Goal: Obtain resource: Obtain resource

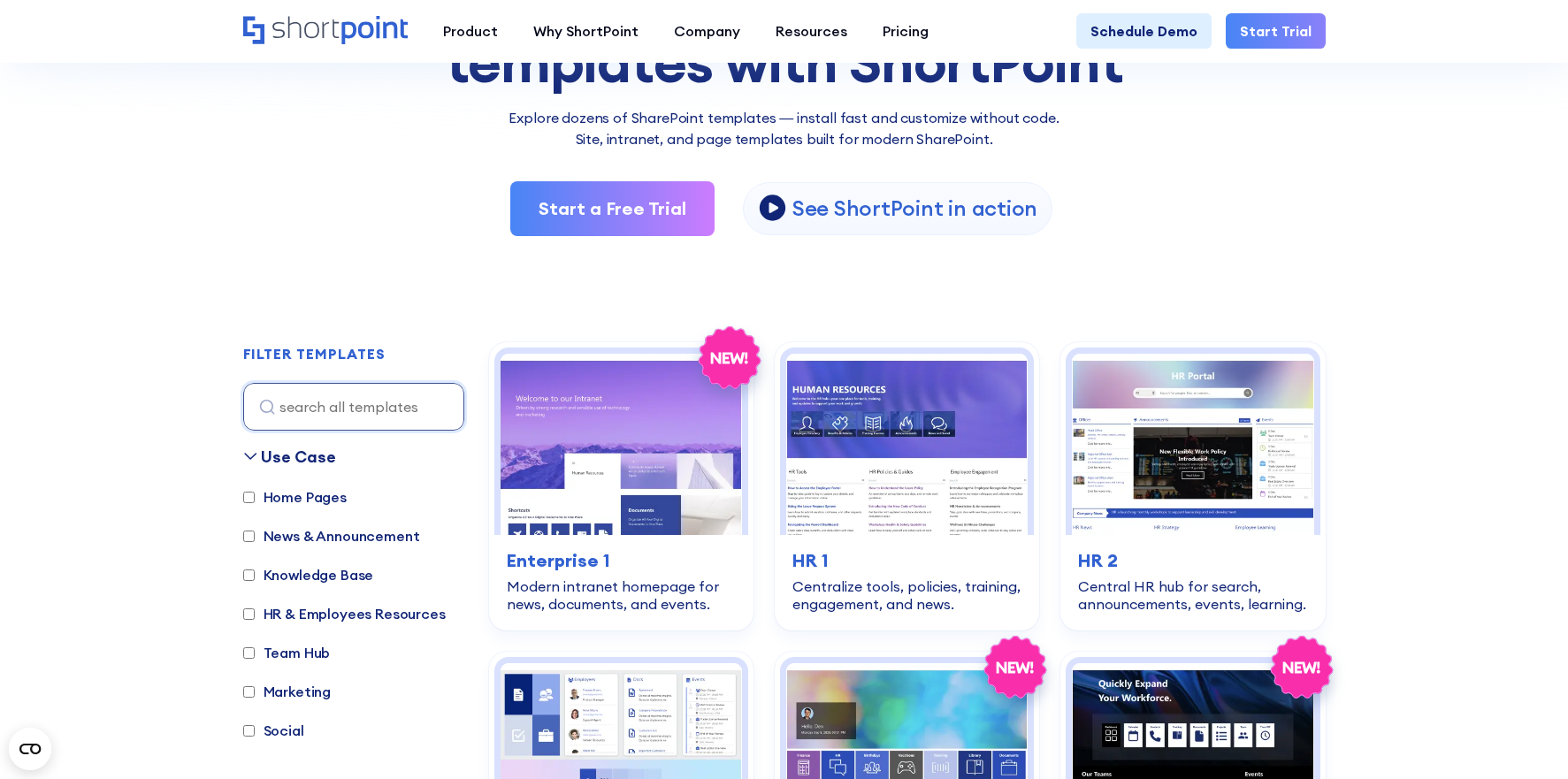
scroll to position [279, 0]
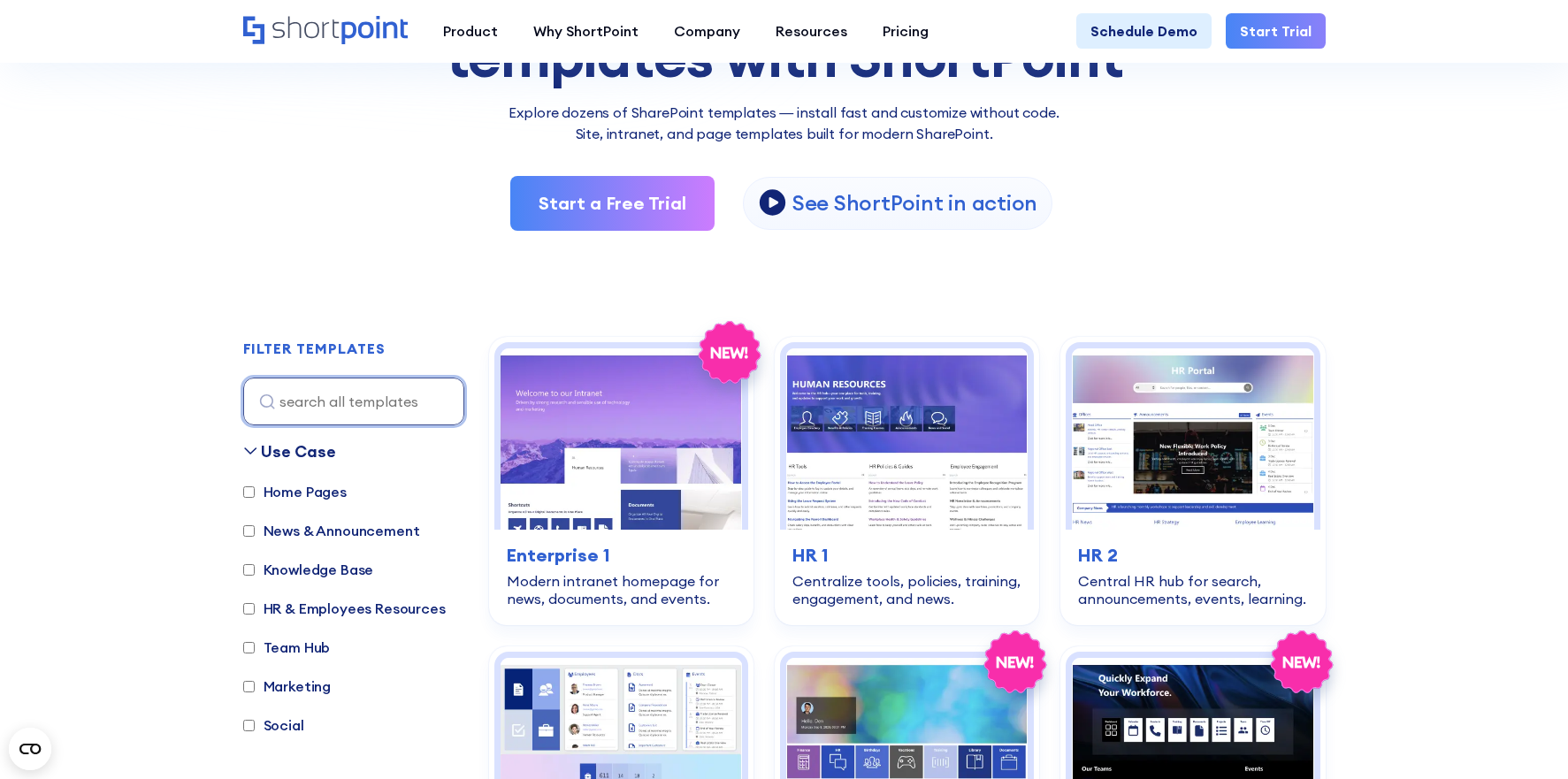
click at [305, 391] on input at bounding box center [354, 402] width 221 height 48
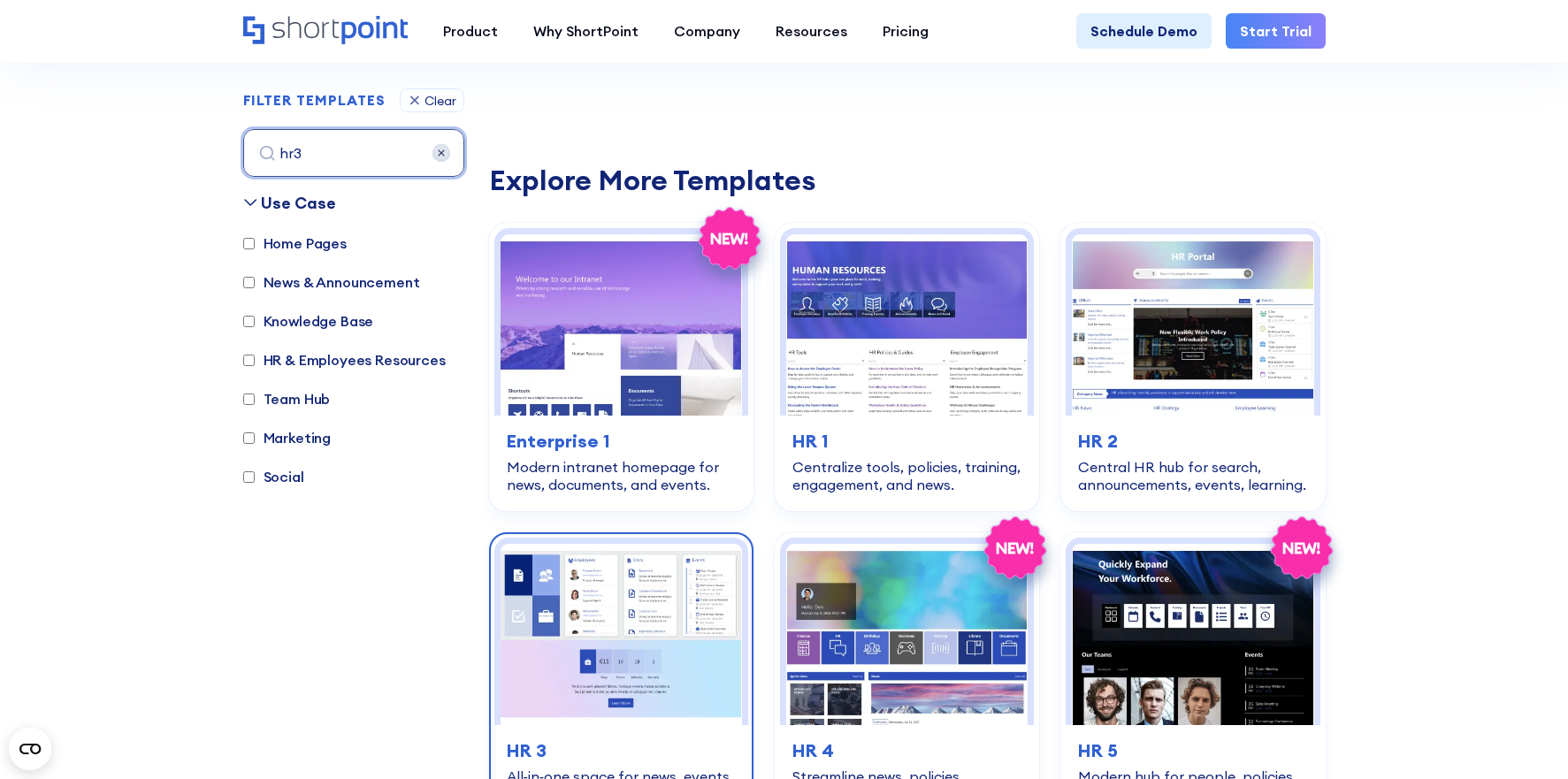
scroll to position [724, 0]
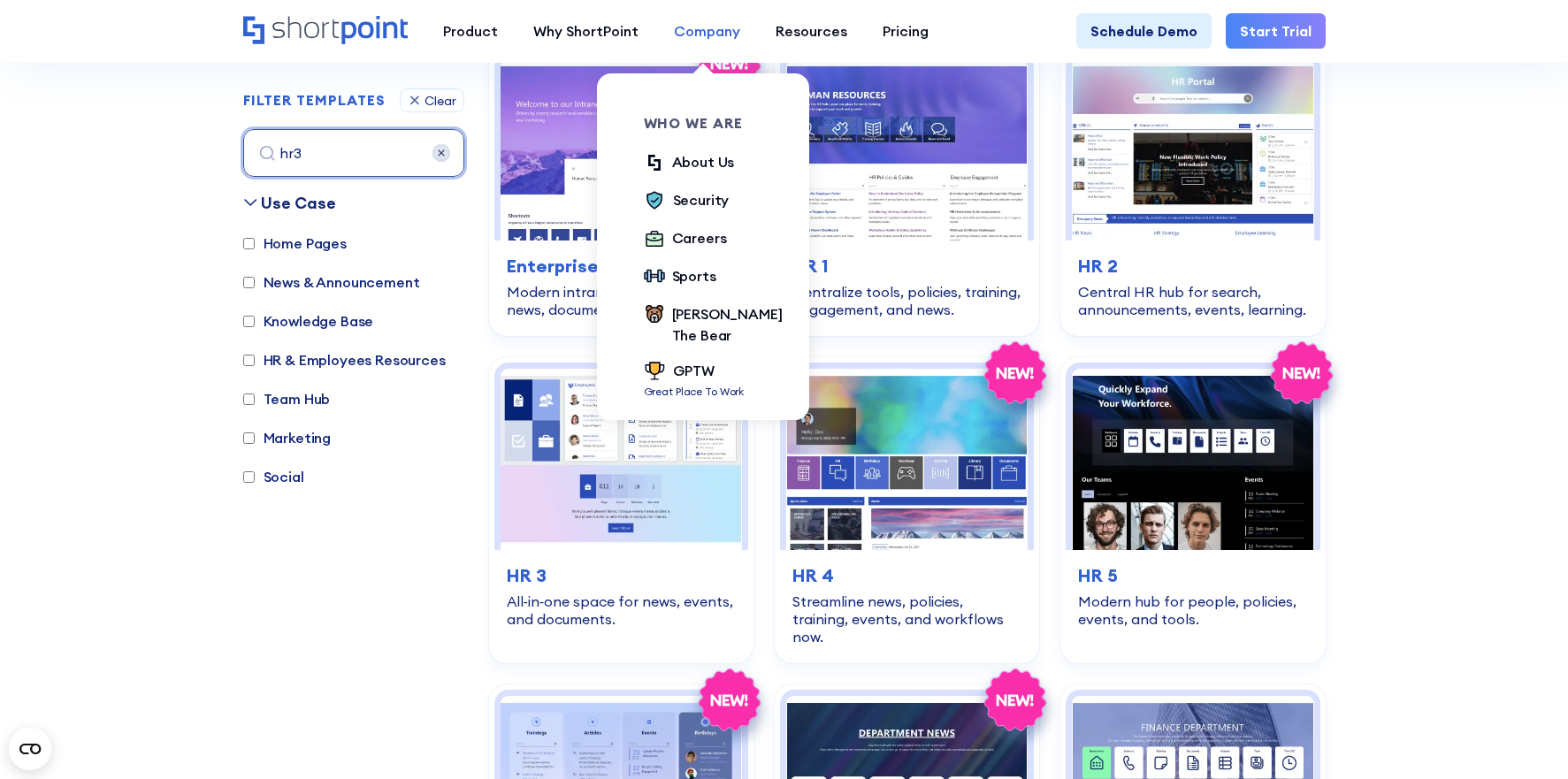
type input "hr3"
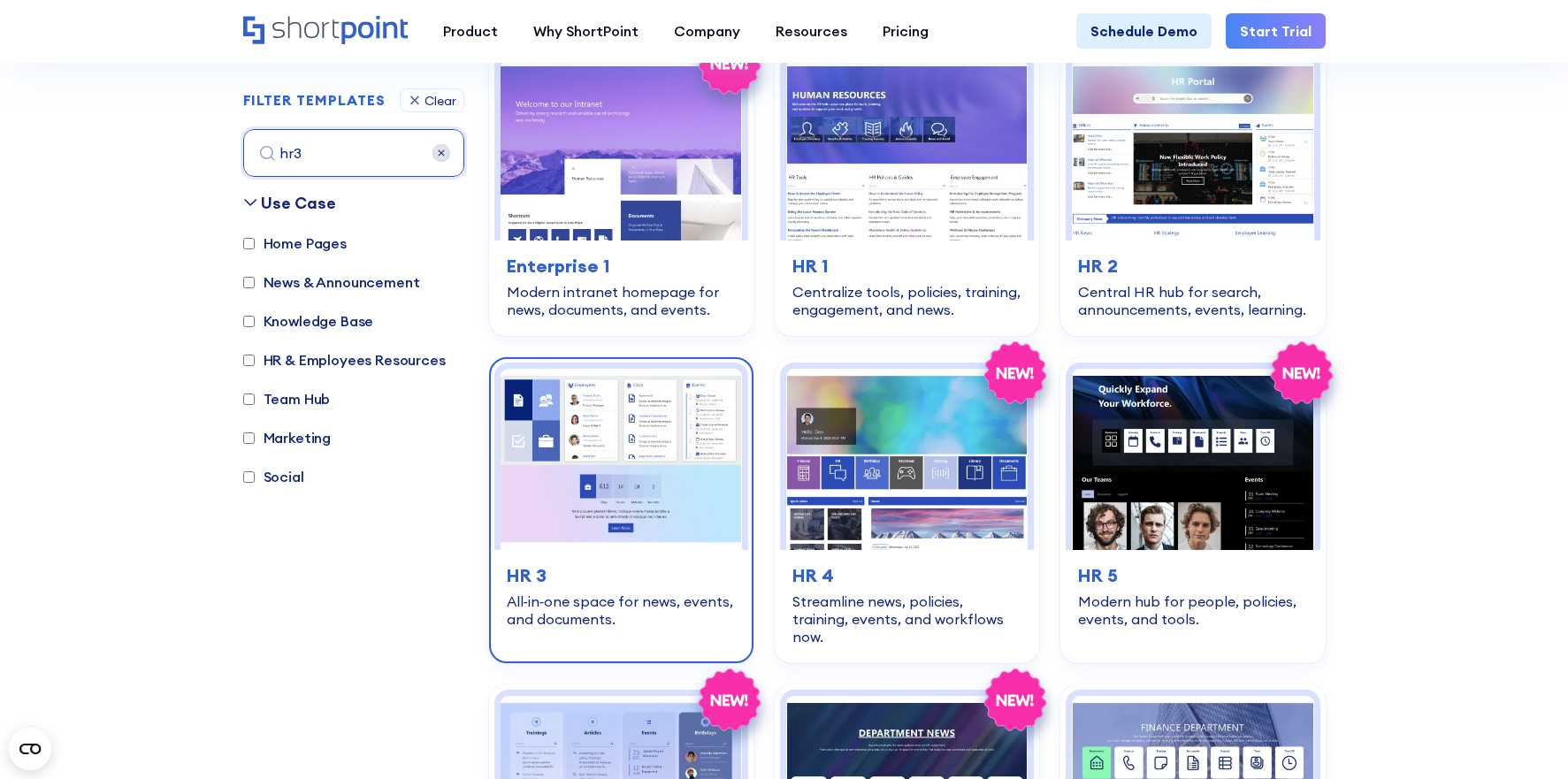
click at [706, 579] on h3 "HR 3" at bounding box center [621, 575] width 229 height 27
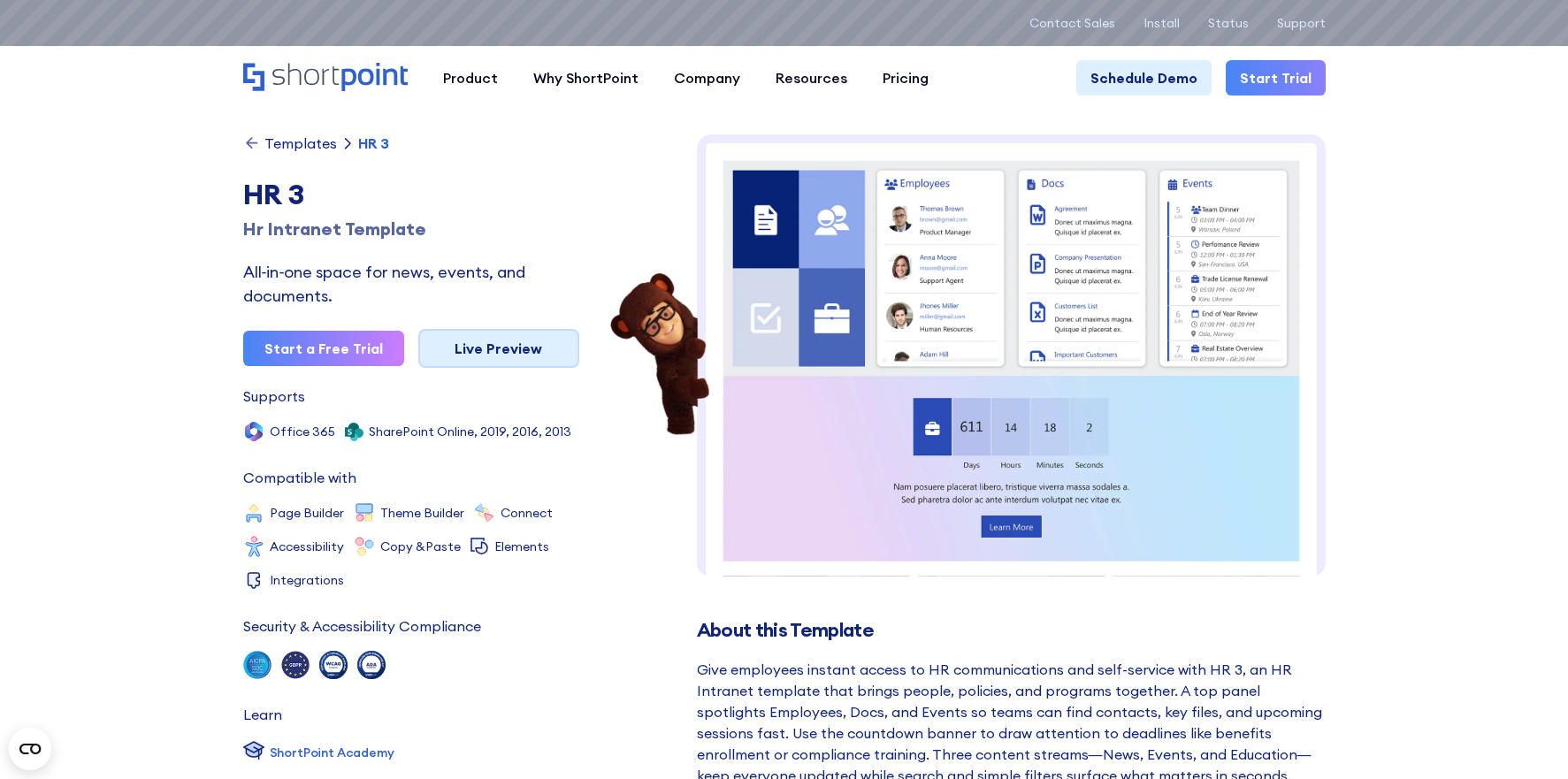
click at [449, 348] on link "Live Preview" at bounding box center [499, 348] width 161 height 39
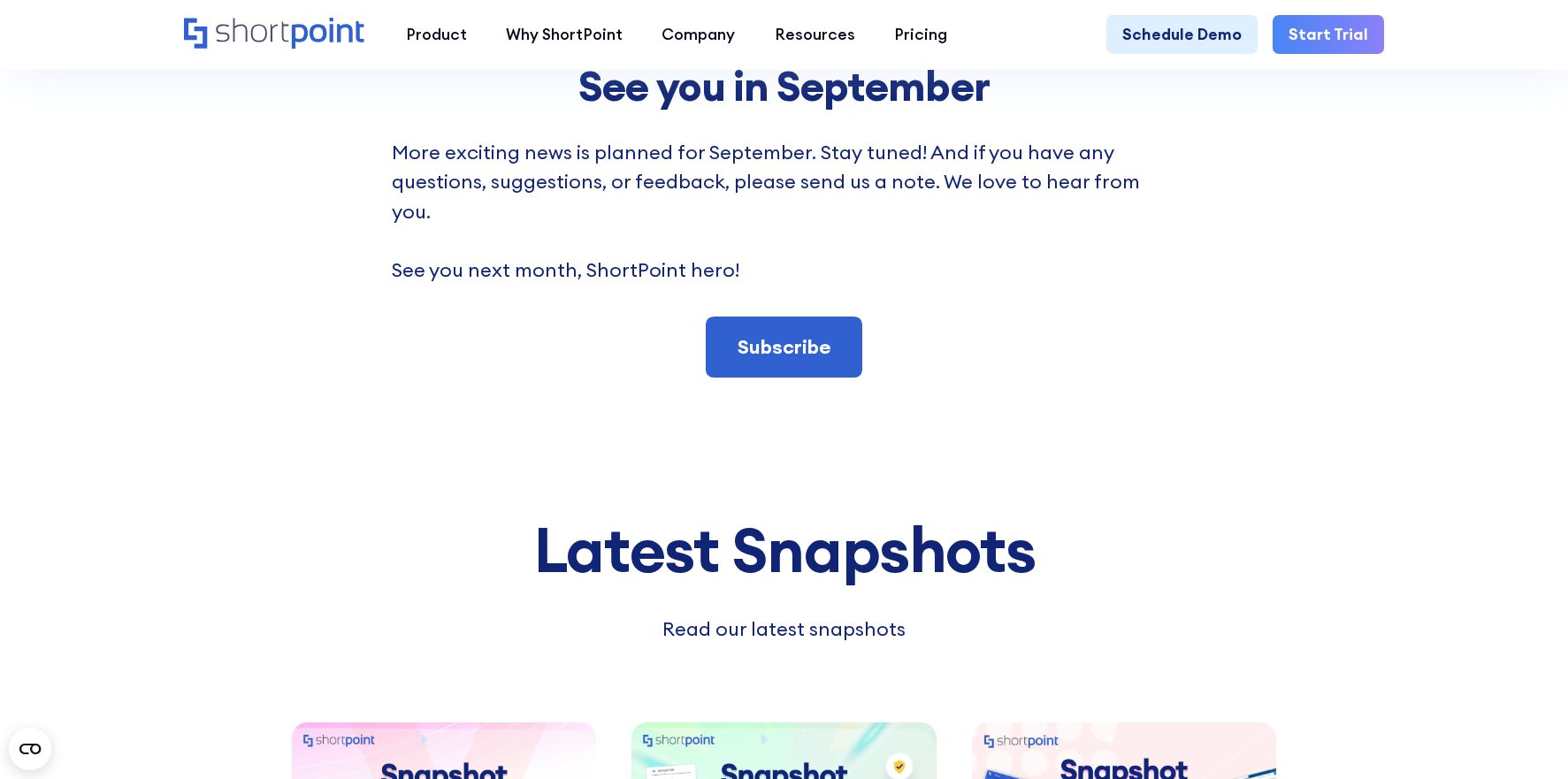
scroll to position [9046, 0]
